Goal: Entertainment & Leisure: Consume media (video, audio)

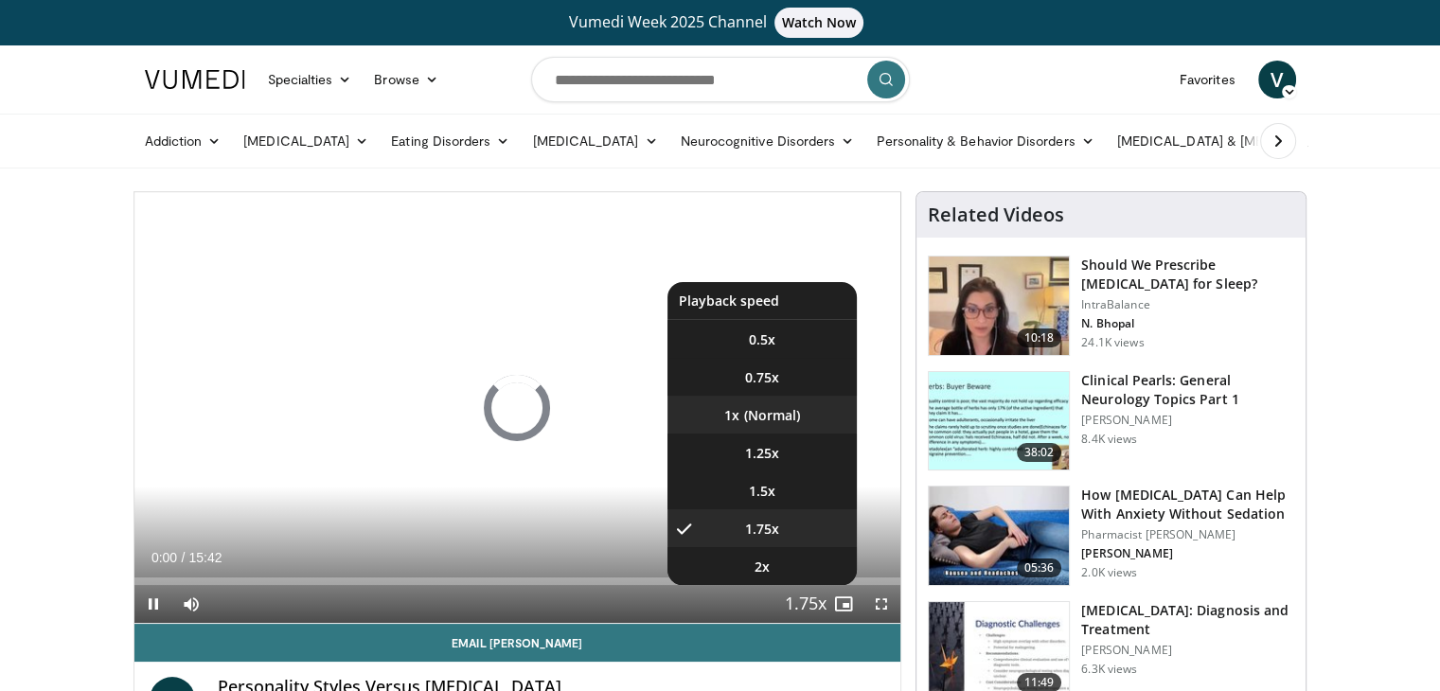
click at [802, 414] on li "1x" at bounding box center [761, 415] width 189 height 38
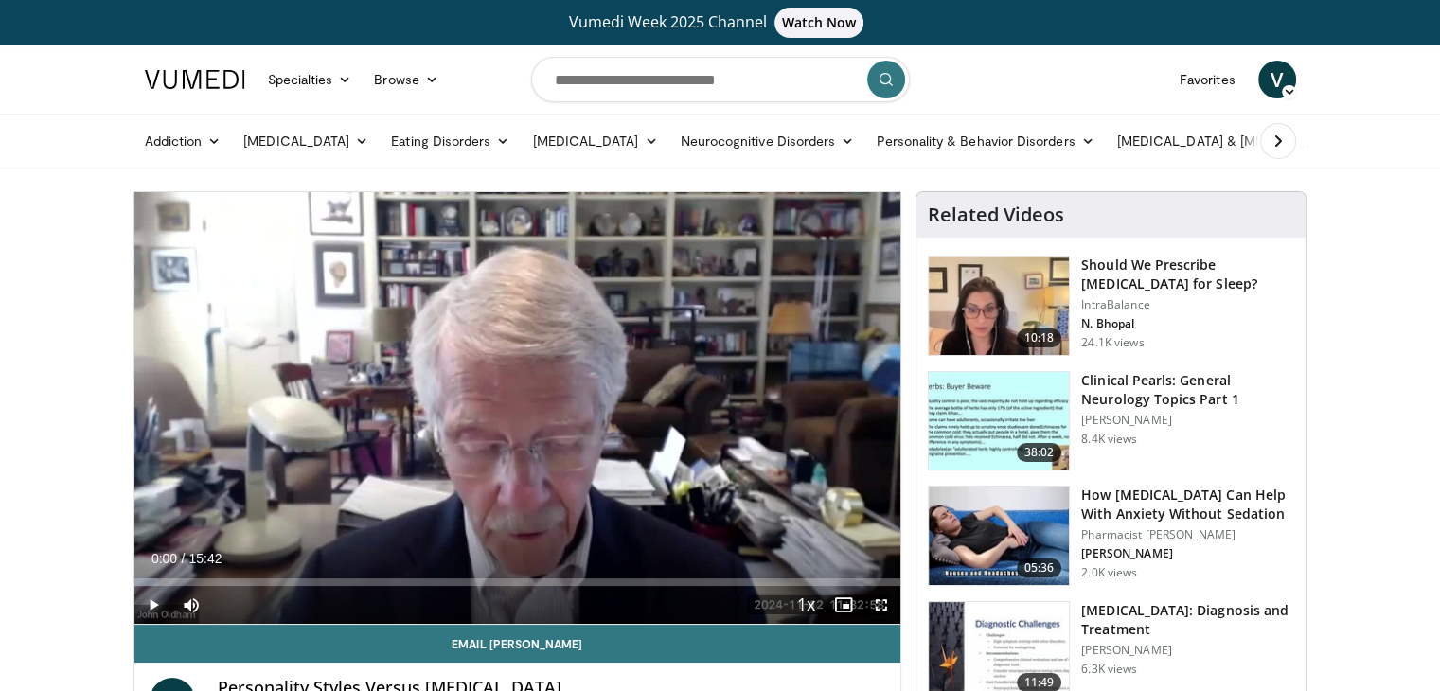
click at [163, 603] on span "Video Player" at bounding box center [153, 605] width 38 height 38
click at [275, 602] on div "Mute 100%" at bounding box center [238, 605] width 133 height 38
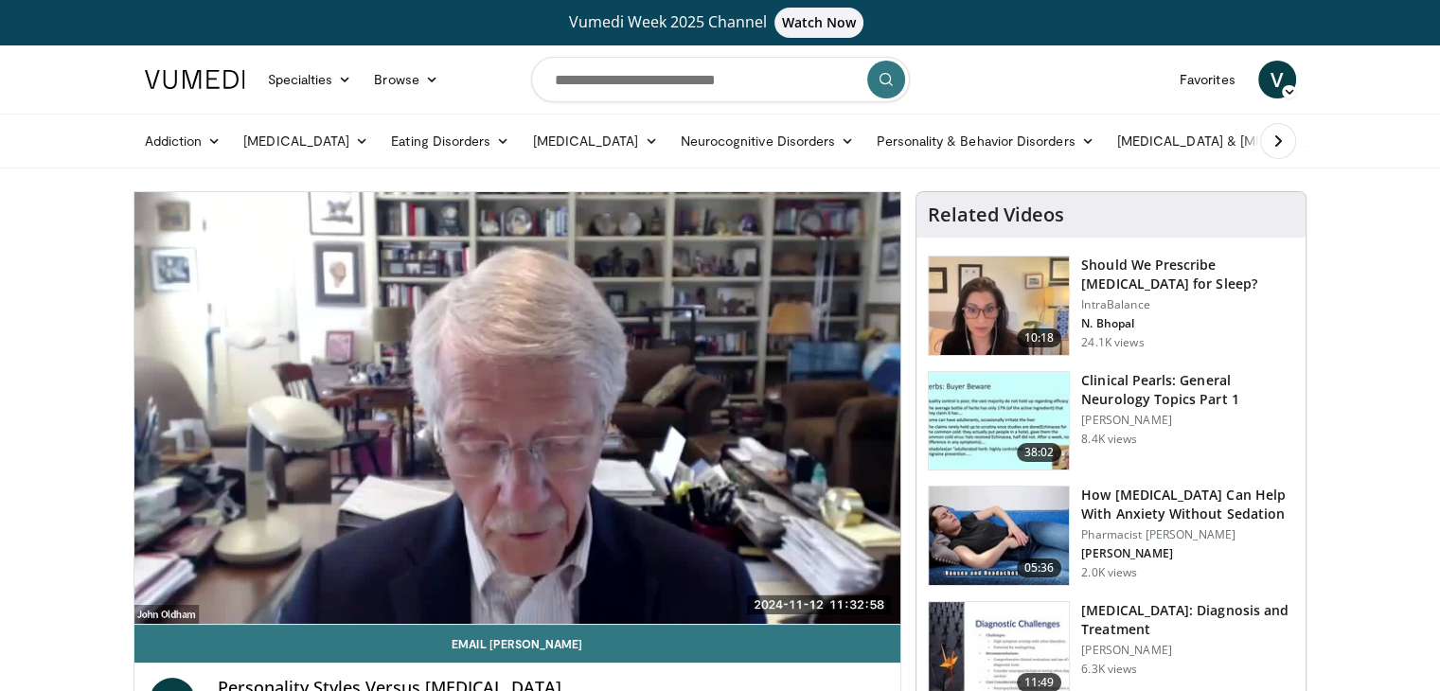
scroll to position [95, 0]
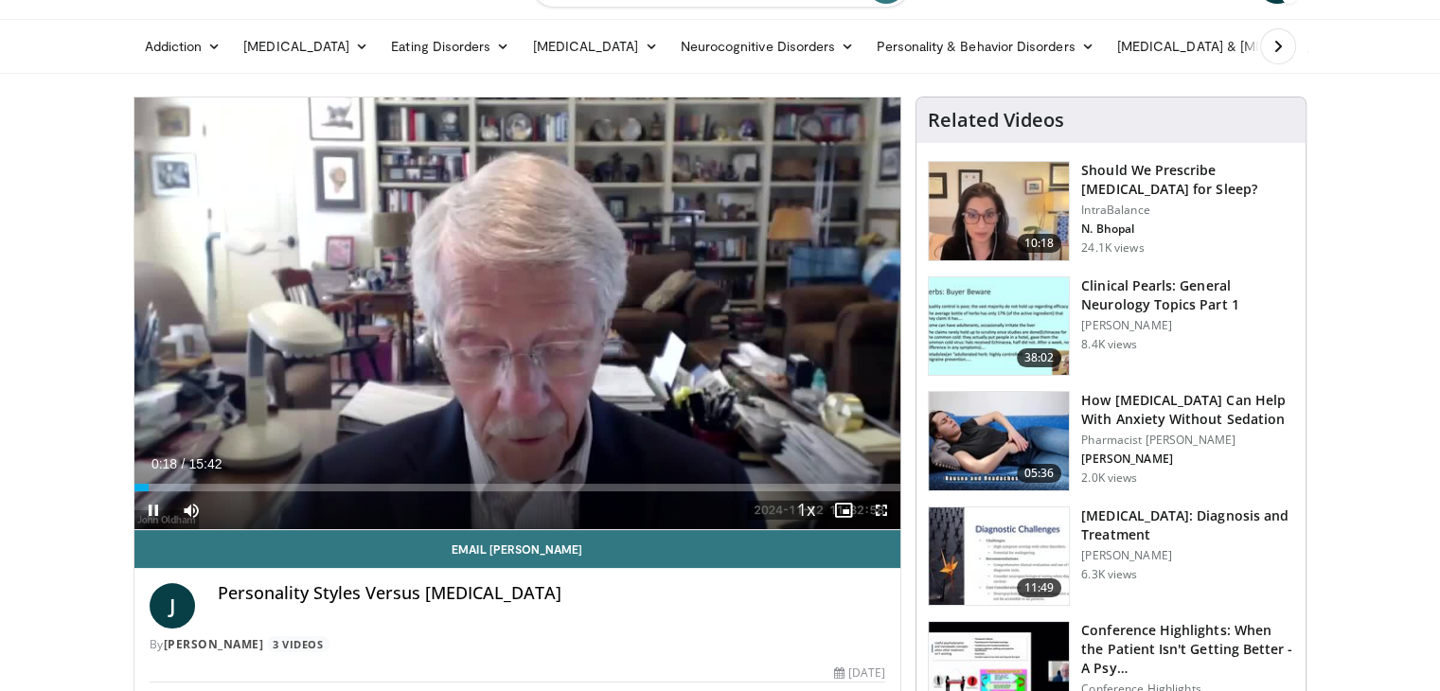
click at [158, 507] on span "Video Player" at bounding box center [153, 510] width 38 height 38
